Goal: Transaction & Acquisition: Download file/media

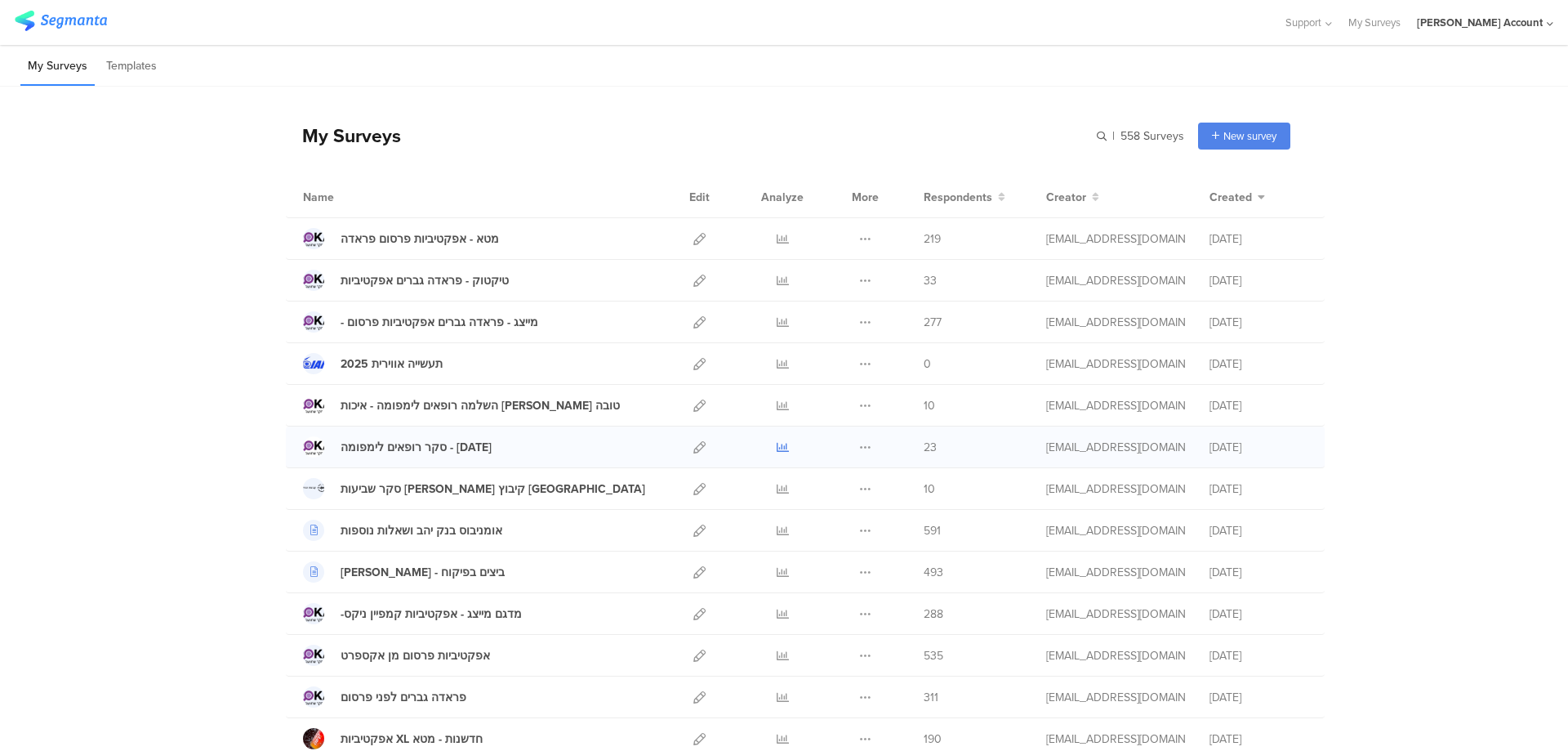
click at [777, 443] on icon at bounding box center [783, 447] width 12 height 12
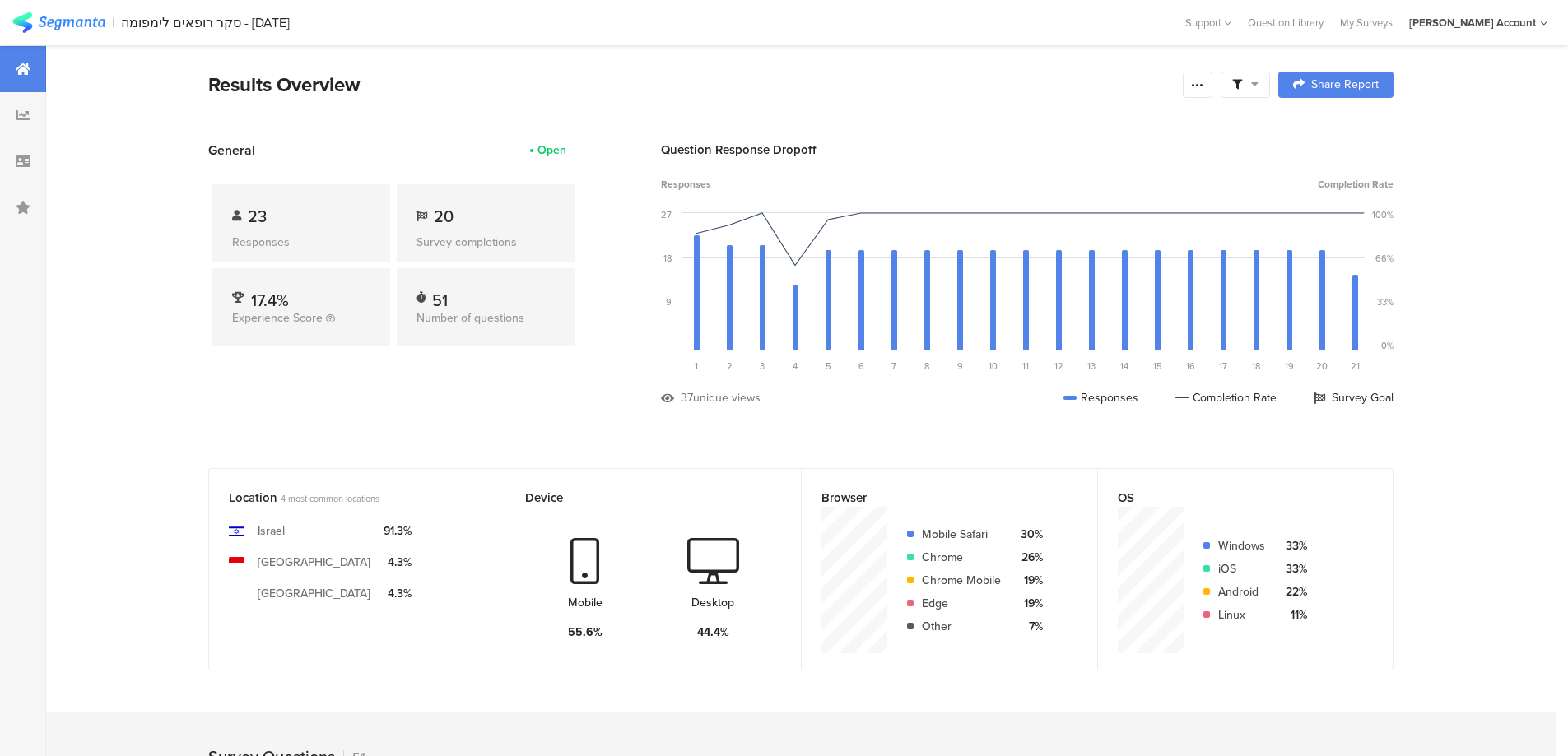
click at [1261, 93] on div at bounding box center [1246, 84] width 50 height 27
click at [1340, 127] on span at bounding box center [1329, 130] width 25 height 13
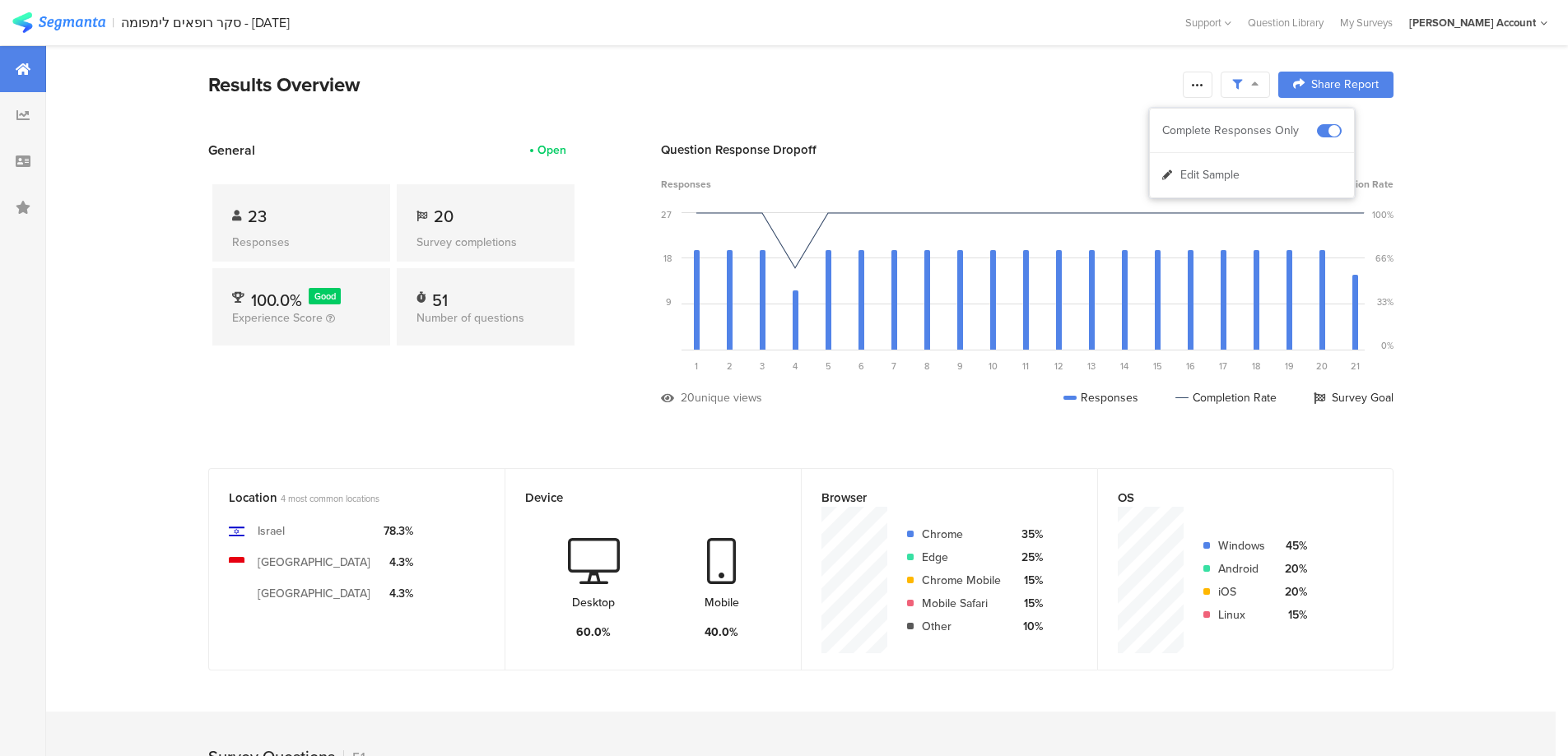
click at [1201, 84] on icon at bounding box center [1197, 84] width 13 height 13
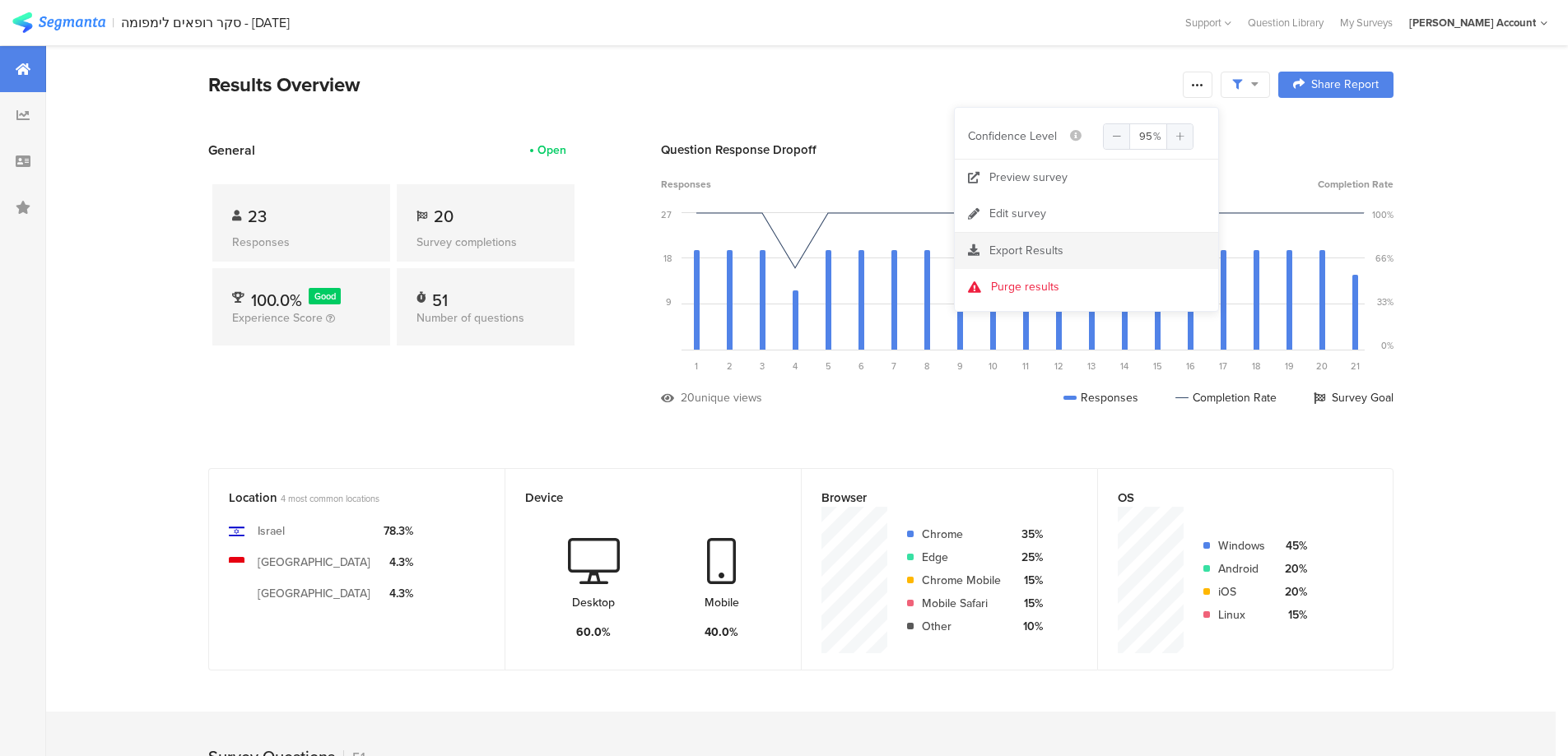
click at [1046, 250] on span "Export Results" at bounding box center [1026, 250] width 74 height 17
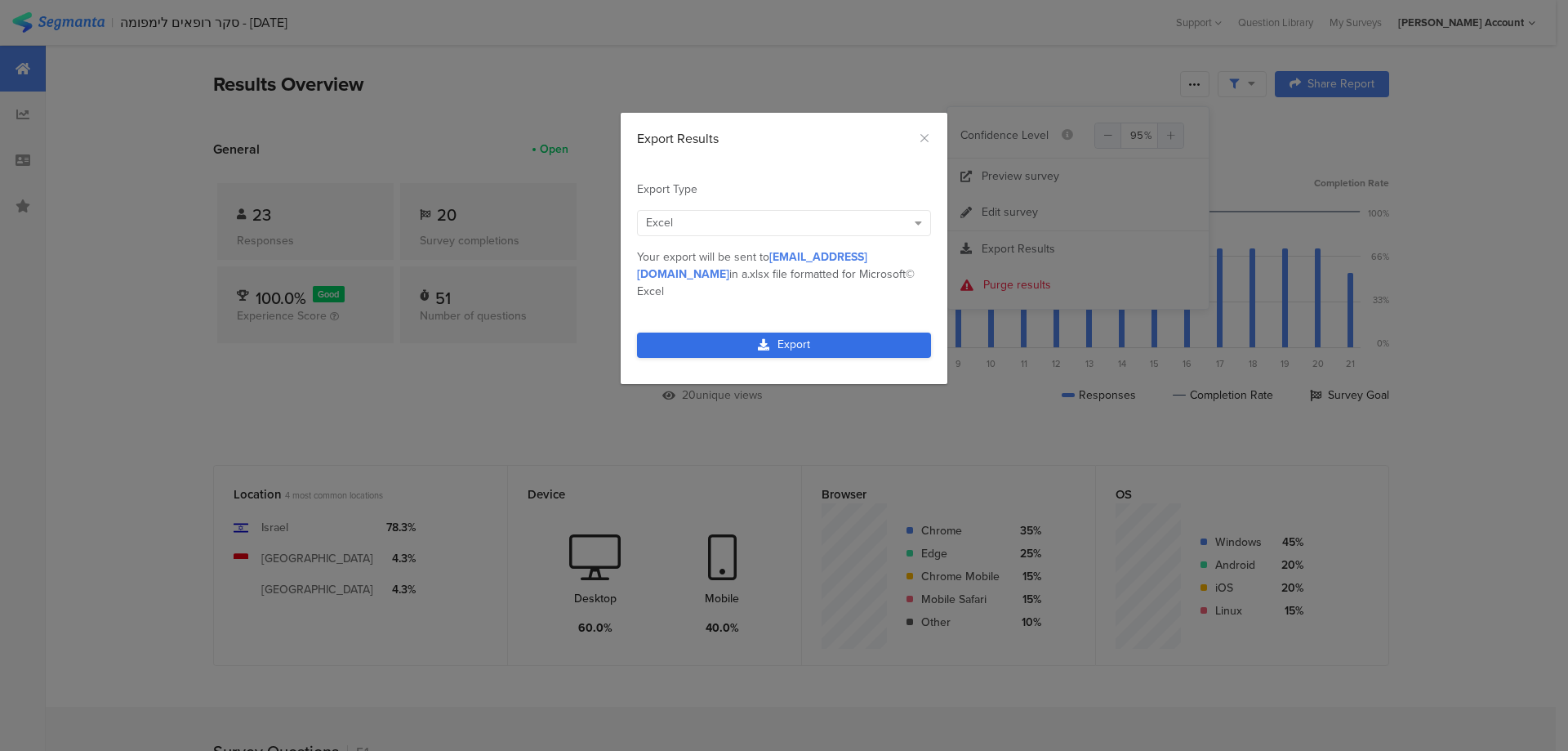
click at [816, 333] on link "Export" at bounding box center [784, 345] width 294 height 26
